Goal: Find specific page/section: Find specific page/section

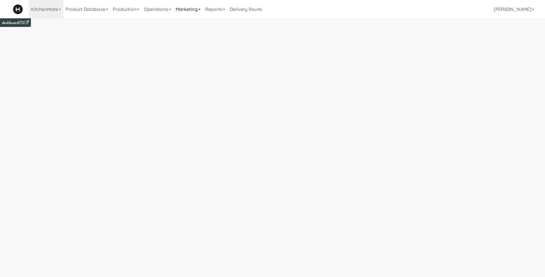
drag, startPoint x: 189, startPoint y: 7, endPoint x: 191, endPoint y: 11, distance: 3.7
click at [189, 8] on link "Marketing" at bounding box center [187, 9] width 29 height 18
click at [194, 24] on link "Users" at bounding box center [196, 25] width 46 height 10
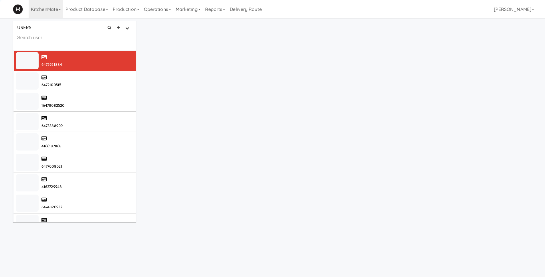
click at [66, 36] on input "text" at bounding box center [74, 38] width 115 height 11
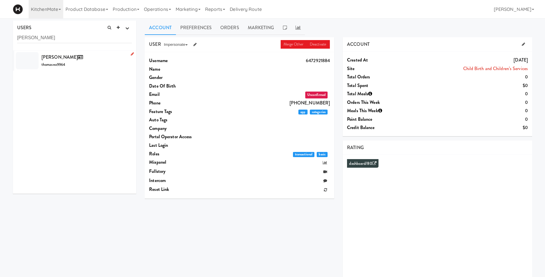
type input "thomas wang"
click at [81, 62] on div "Thomas Wang thomaswa9964" at bounding box center [87, 60] width 90 height 15
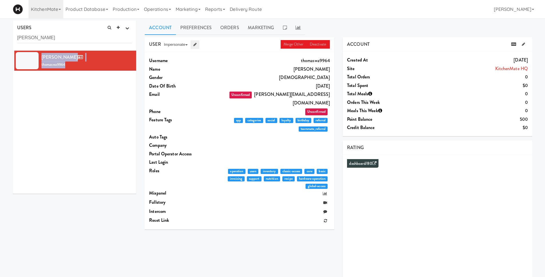
click at [195, 45] on icon at bounding box center [195, 45] width 3 height 4
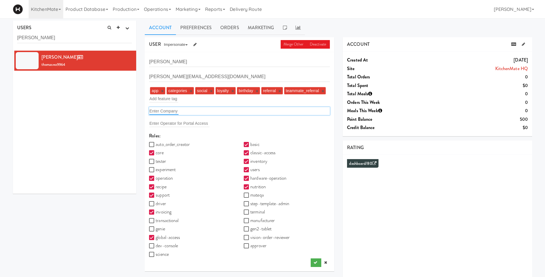
click at [160, 111] on input "text" at bounding box center [163, 110] width 29 height 7
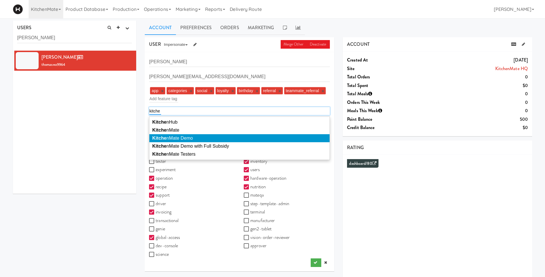
type input "kitche"
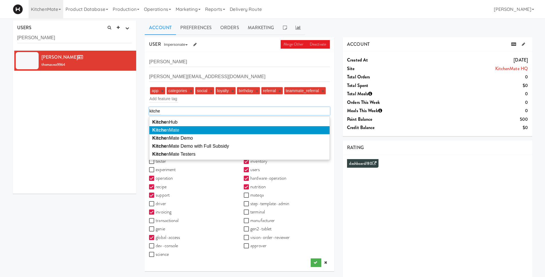
click at [179, 133] on span "Kitche nMate" at bounding box center [165, 130] width 27 height 5
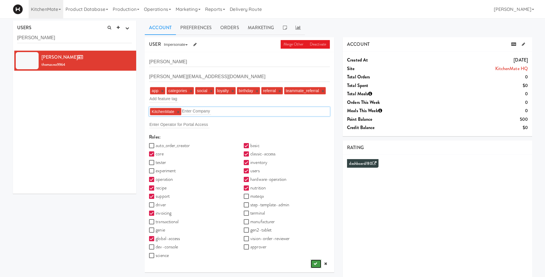
click at [315, 263] on icon "submit" at bounding box center [316, 264] width 4 height 4
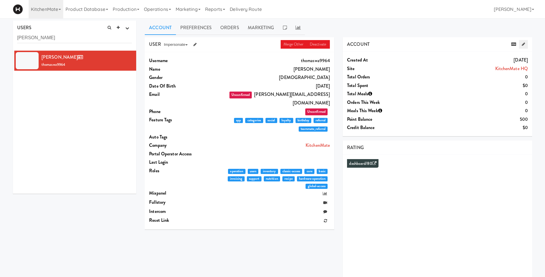
click at [524, 43] on icon at bounding box center [523, 44] width 3 height 4
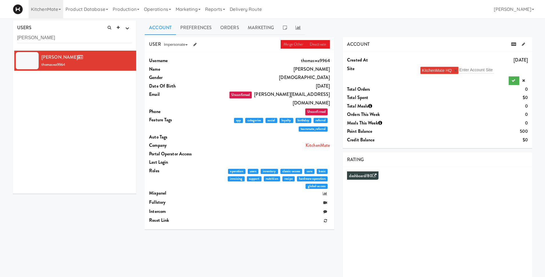
click at [456, 70] on link "×" at bounding box center [456, 70] width 3 height 5
click at [425, 70] on input "text" at bounding box center [437, 69] width 35 height 7
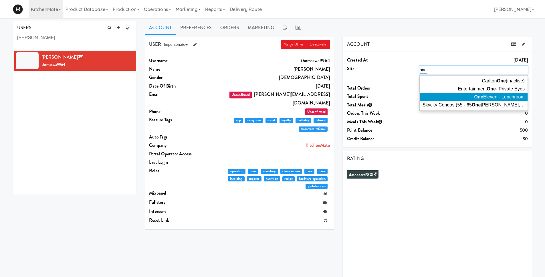
type input "one"
click at [502, 98] on span "One Eleven - Lunchroom" at bounding box center [500, 96] width 50 height 5
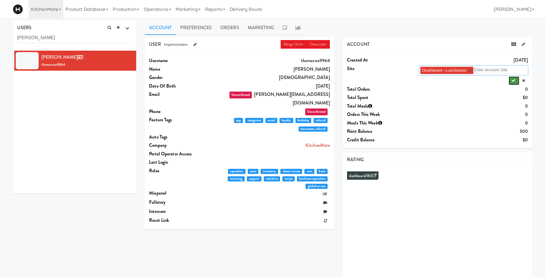
click at [514, 80] on icon "submit" at bounding box center [514, 81] width 4 height 4
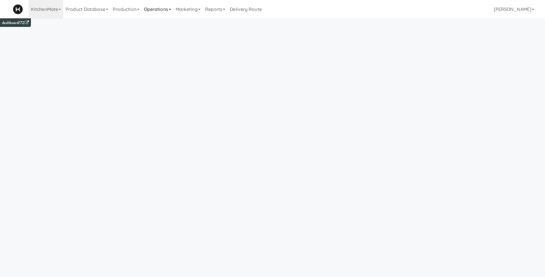
click at [159, 11] on link "Operations" at bounding box center [158, 9] width 32 height 18
click at [153, 119] on link "Vision Orders" at bounding box center [165, 119] width 46 height 10
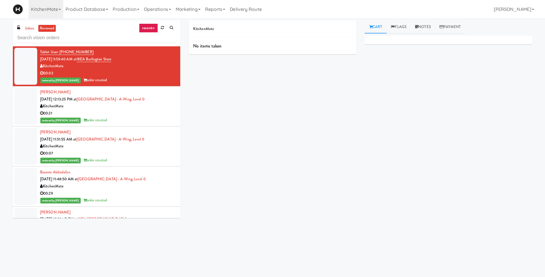
click at [538, 9] on div "Toggle navigation KitchenMate 325 Vending https://fridge.kitchenmate.com/?opera…" at bounding box center [272, 9] width 545 height 18
click at [156, 9] on link "Operations" at bounding box center [158, 9] width 32 height 18
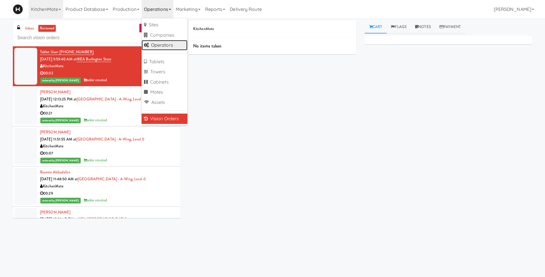
click at [159, 46] on link "Operators" at bounding box center [165, 45] width 46 height 10
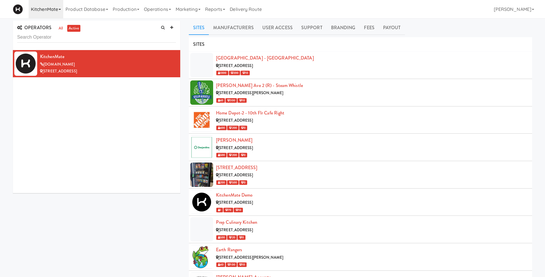
click at [47, 11] on link "KitchenMate" at bounding box center [46, 9] width 35 height 18
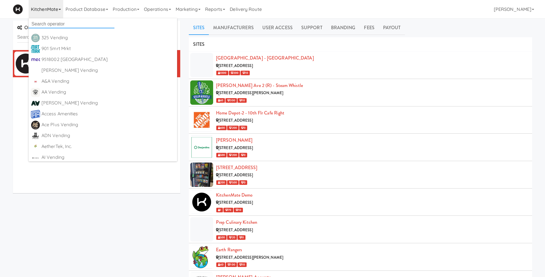
click at [48, 23] on input "text" at bounding box center [72, 24] width 86 height 9
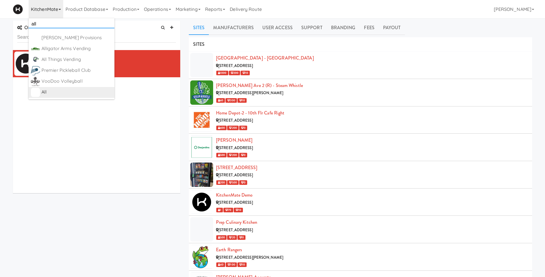
type input "all"
click at [47, 92] on div "All" at bounding box center [77, 92] width 71 height 9
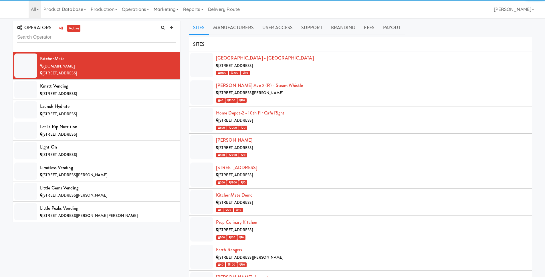
scroll to position [2408, 0]
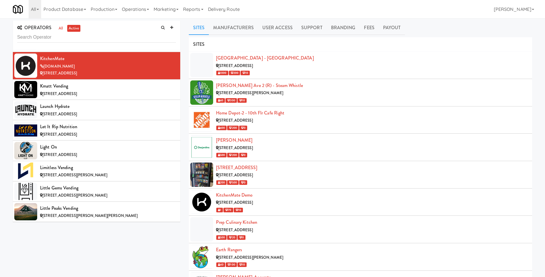
click at [92, 38] on input "text" at bounding box center [96, 37] width 159 height 11
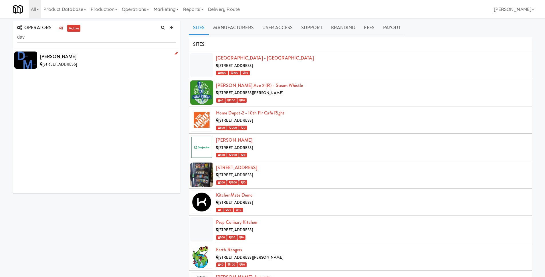
click at [115, 60] on div "[PERSON_NAME]" at bounding box center [108, 56] width 136 height 9
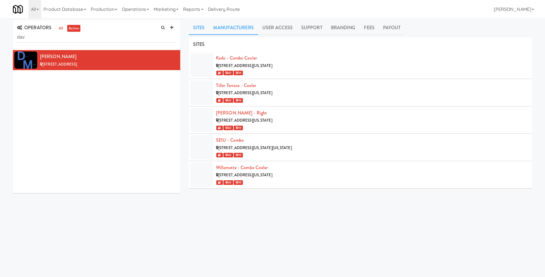
click at [252, 28] on link "Manufacturers" at bounding box center [233, 28] width 49 height 14
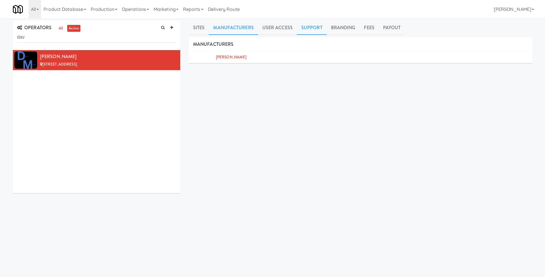
drag, startPoint x: 278, startPoint y: 28, endPoint x: 297, endPoint y: 28, distance: 19.8
click at [278, 28] on link "User Access" at bounding box center [277, 28] width 39 height 14
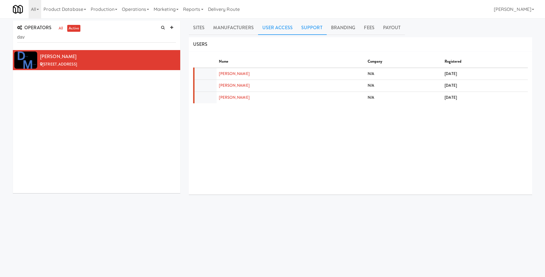
click at [304, 27] on link "Support" at bounding box center [312, 28] width 30 height 14
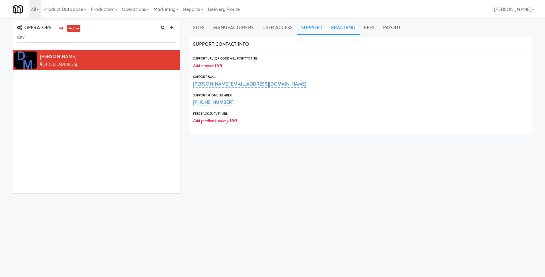
click at [332, 28] on link "Branding" at bounding box center [343, 28] width 33 height 14
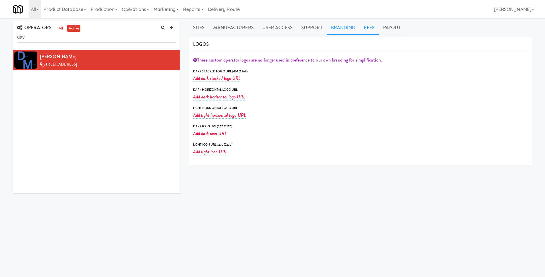
click at [366, 31] on link "Fees" at bounding box center [369, 28] width 19 height 14
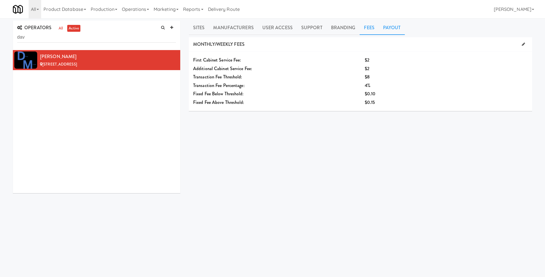
click at [382, 30] on link "Payout" at bounding box center [392, 28] width 26 height 14
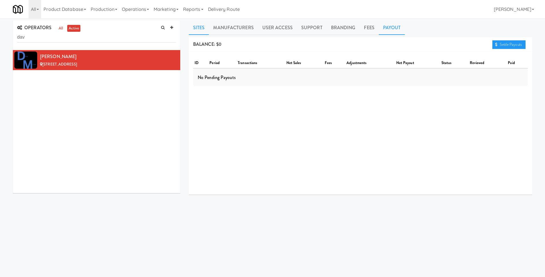
click at [204, 29] on link "Sites" at bounding box center [199, 28] width 20 height 14
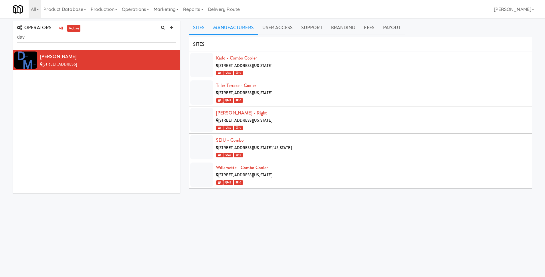
click at [240, 27] on link "Manufacturers" at bounding box center [233, 28] width 49 height 14
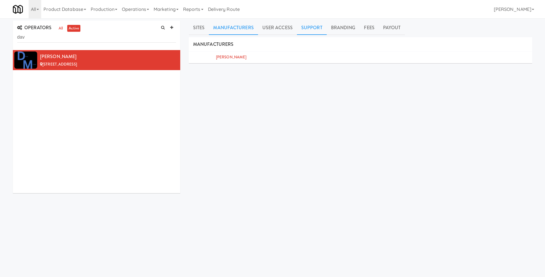
drag, startPoint x: 269, startPoint y: 27, endPoint x: 312, endPoint y: 27, distance: 43.2
click at [269, 27] on link "User Access" at bounding box center [277, 28] width 39 height 14
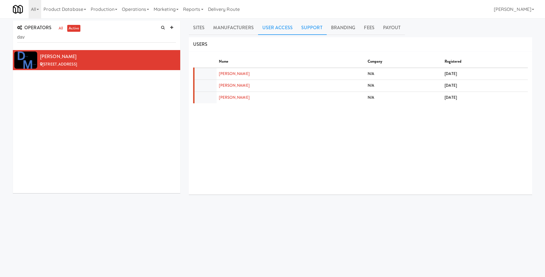
click at [316, 27] on link "Support" at bounding box center [312, 28] width 30 height 14
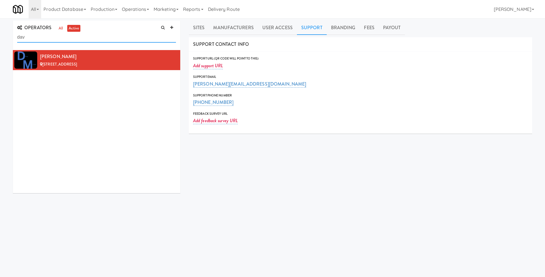
click at [34, 36] on input "dav" at bounding box center [96, 37] width 159 height 11
type input "d"
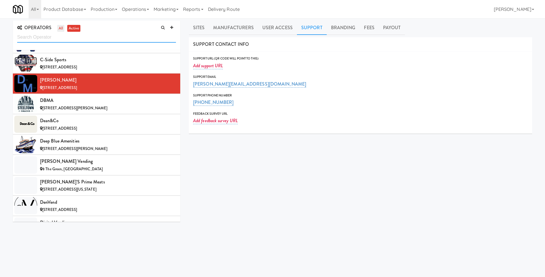
scroll to position [1138, 0]
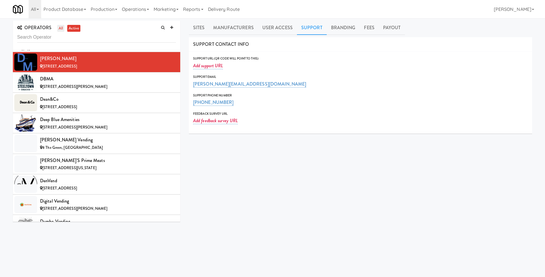
click at [59, 28] on link "all" at bounding box center [60, 28] width 7 height 7
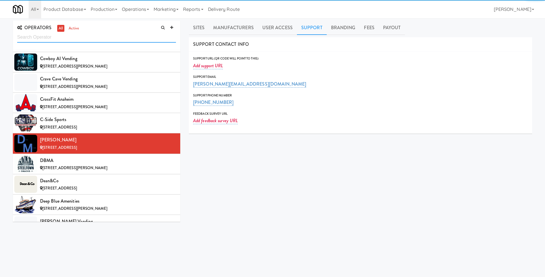
drag, startPoint x: 45, startPoint y: 42, endPoint x: 45, endPoint y: 39, distance: 3.4
click at [45, 40] on input "text" at bounding box center [96, 37] width 159 height 11
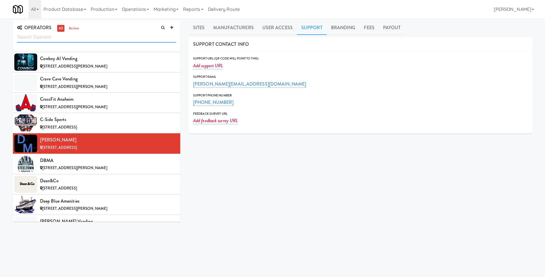
click at [45, 39] on input "text" at bounding box center [96, 37] width 159 height 11
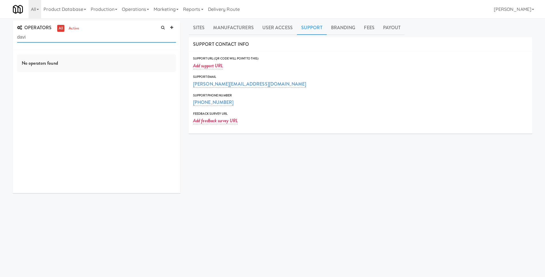
scroll to position [0, 0]
type input "[PERSON_NAME]"
click at [72, 27] on link "active" at bounding box center [73, 28] width 13 height 7
click at [60, 29] on link "all" at bounding box center [60, 28] width 7 height 7
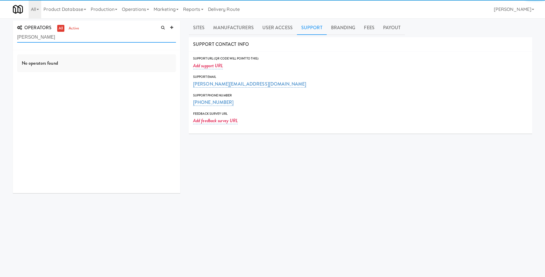
click at [43, 42] on input "[PERSON_NAME]" at bounding box center [96, 37] width 159 height 11
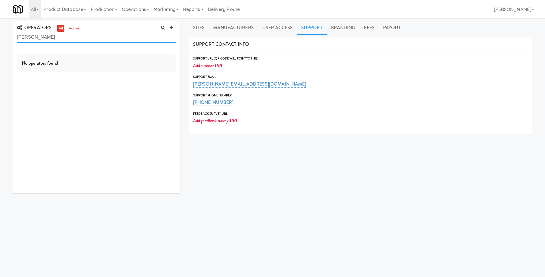
drag, startPoint x: 36, startPoint y: 38, endPoint x: 9, endPoint y: 35, distance: 26.8
click at [9, 35] on div "OPERATORS all active [PERSON_NAME] No operators found" at bounding box center [97, 109] width 176 height 177
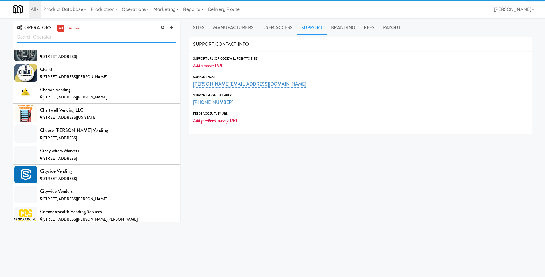
scroll to position [1220, 0]
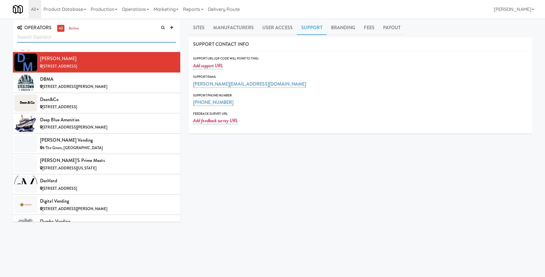
click at [35, 33] on input "text" at bounding box center [96, 37] width 159 height 11
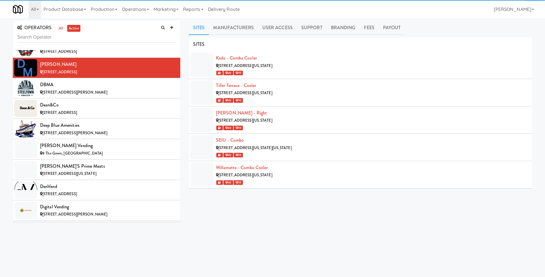
scroll to position [1138, 0]
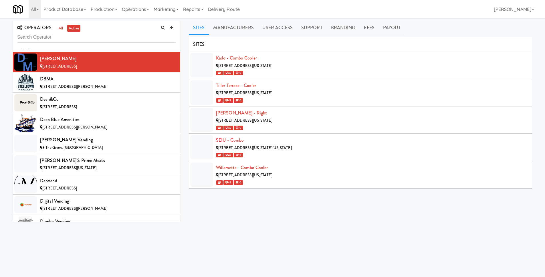
click at [28, 39] on input "text" at bounding box center [96, 37] width 159 height 11
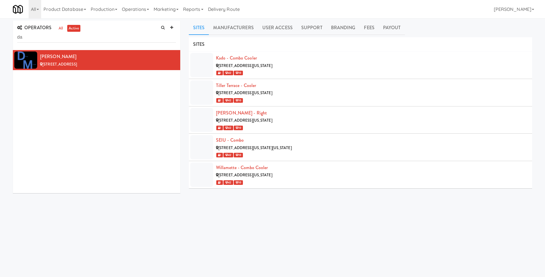
type input "d"
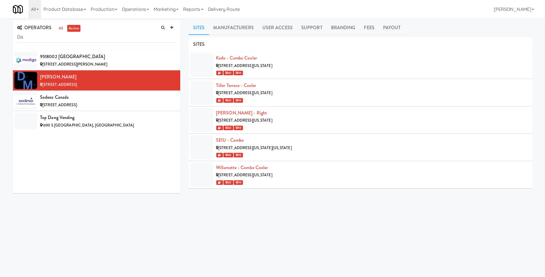
click at [62, 33] on input "Da" at bounding box center [96, 37] width 159 height 11
click at [62, 39] on input "Da" at bounding box center [96, 37] width 159 height 11
click at [26, 37] on input "Da" at bounding box center [96, 37] width 159 height 11
type input "D"
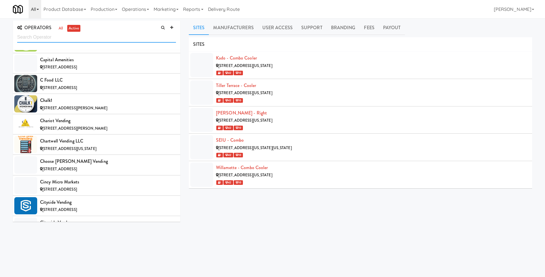
scroll to position [1138, 0]
